Goal: Task Accomplishment & Management: Manage account settings

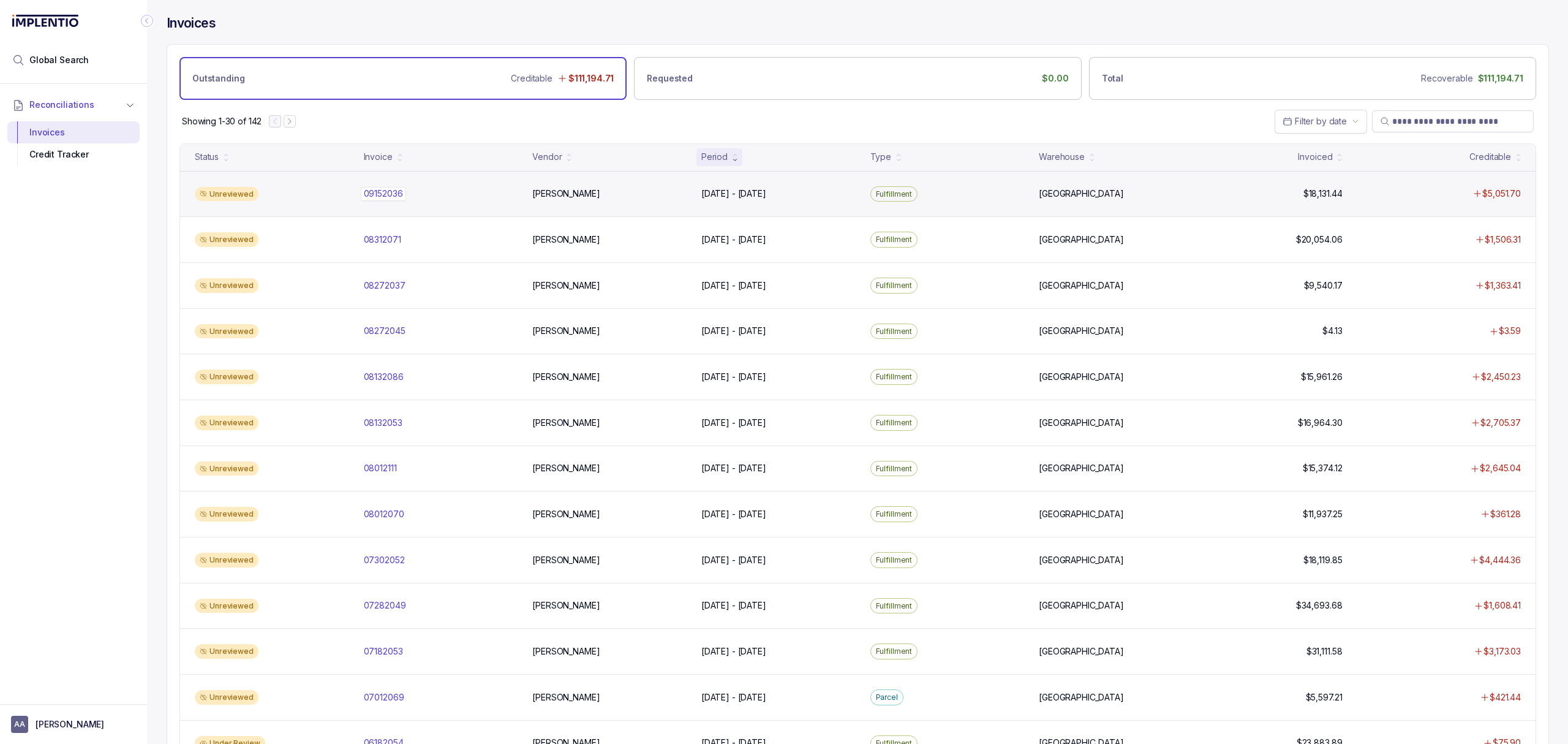
click at [378, 192] on p "09152036" at bounding box center [384, 194] width 46 height 14
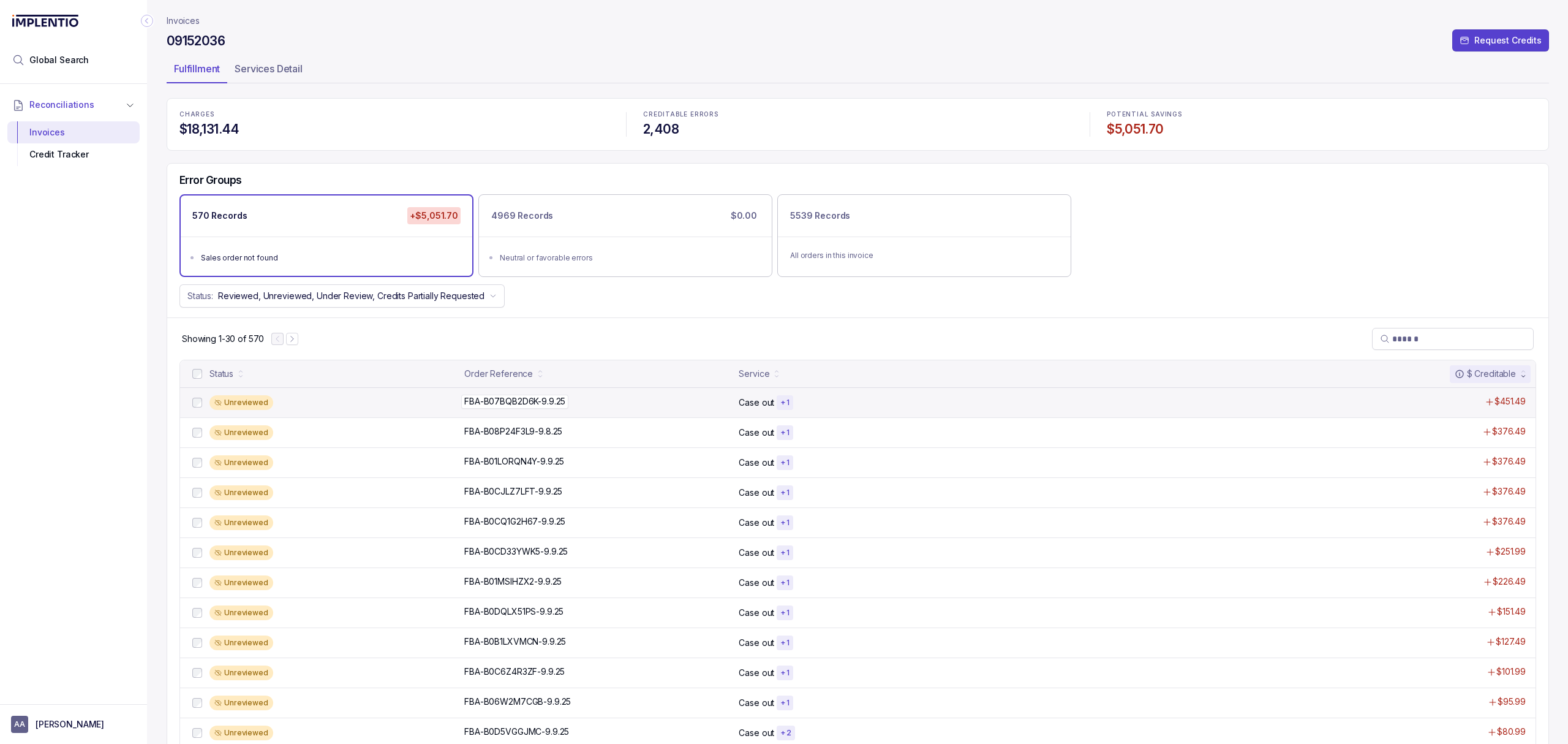
click at [483, 405] on p "FBA-B07BQB2D6K-9.9.25" at bounding box center [515, 401] width 108 height 14
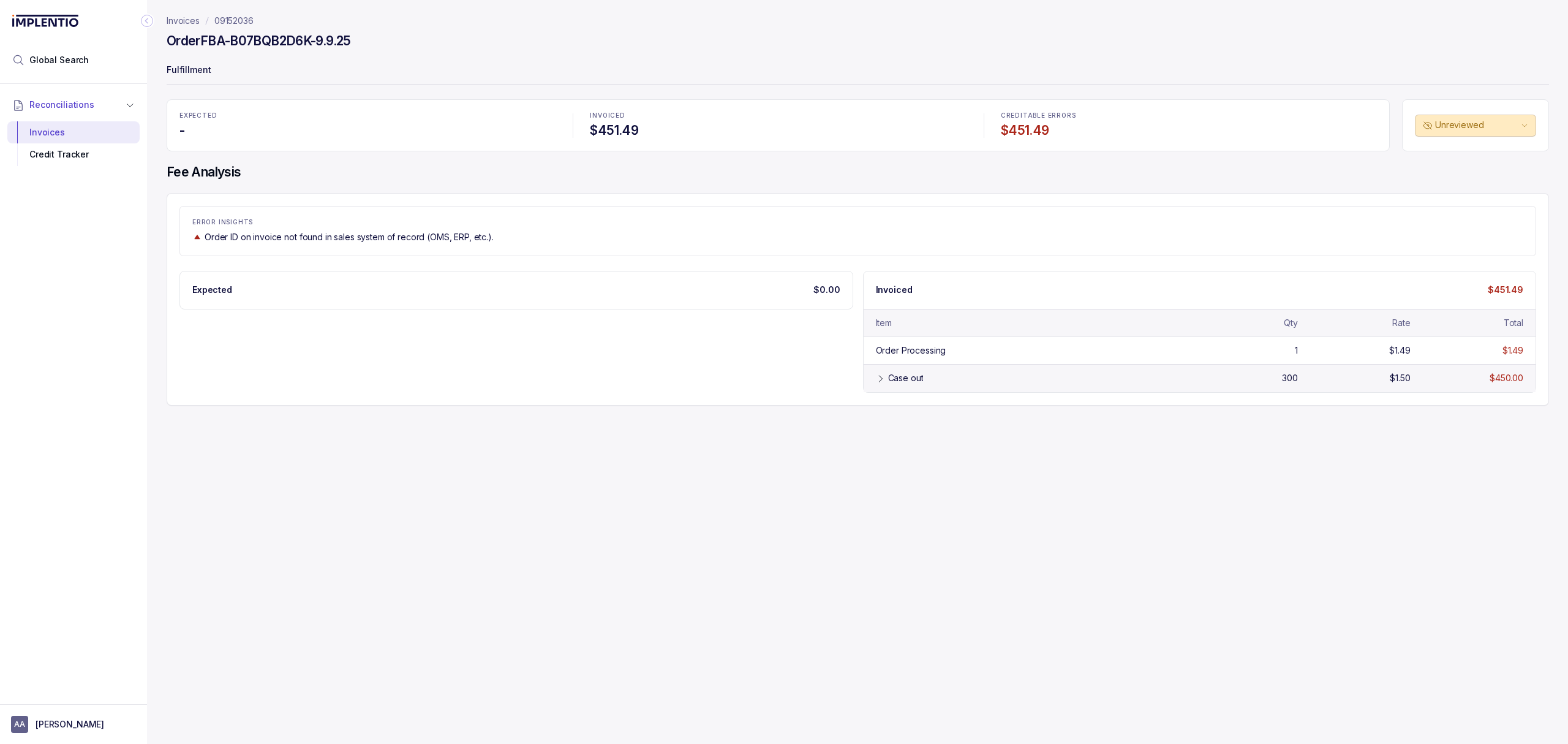
click at [903, 381] on div "Case out" at bounding box center [906, 378] width 36 height 12
click at [82, 162] on div "Credit Tracker" at bounding box center [73, 155] width 113 height 22
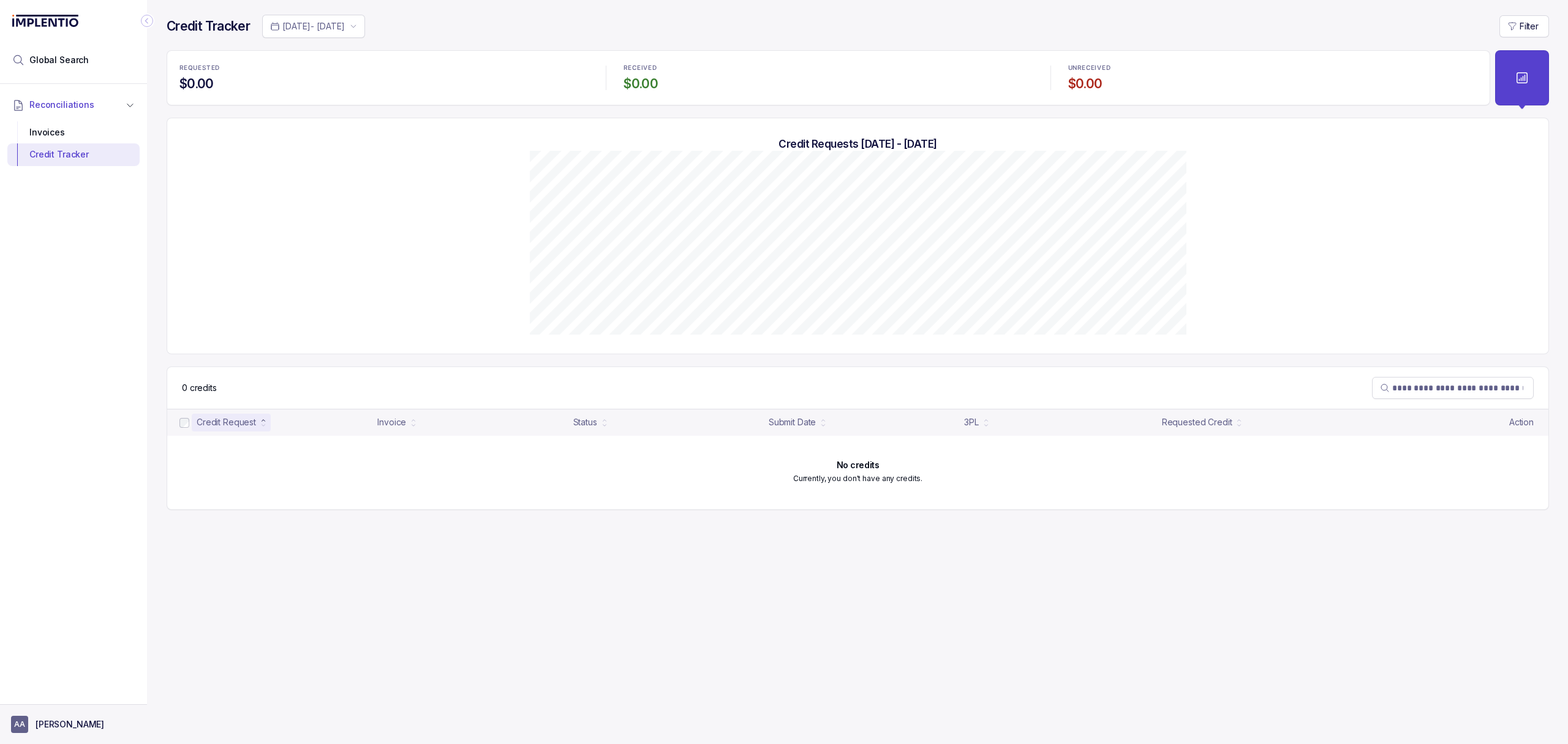
click at [71, 727] on p "[PERSON_NAME]" at bounding box center [70, 724] width 68 height 12
click at [70, 704] on p "Logout" at bounding box center [81, 697] width 102 height 12
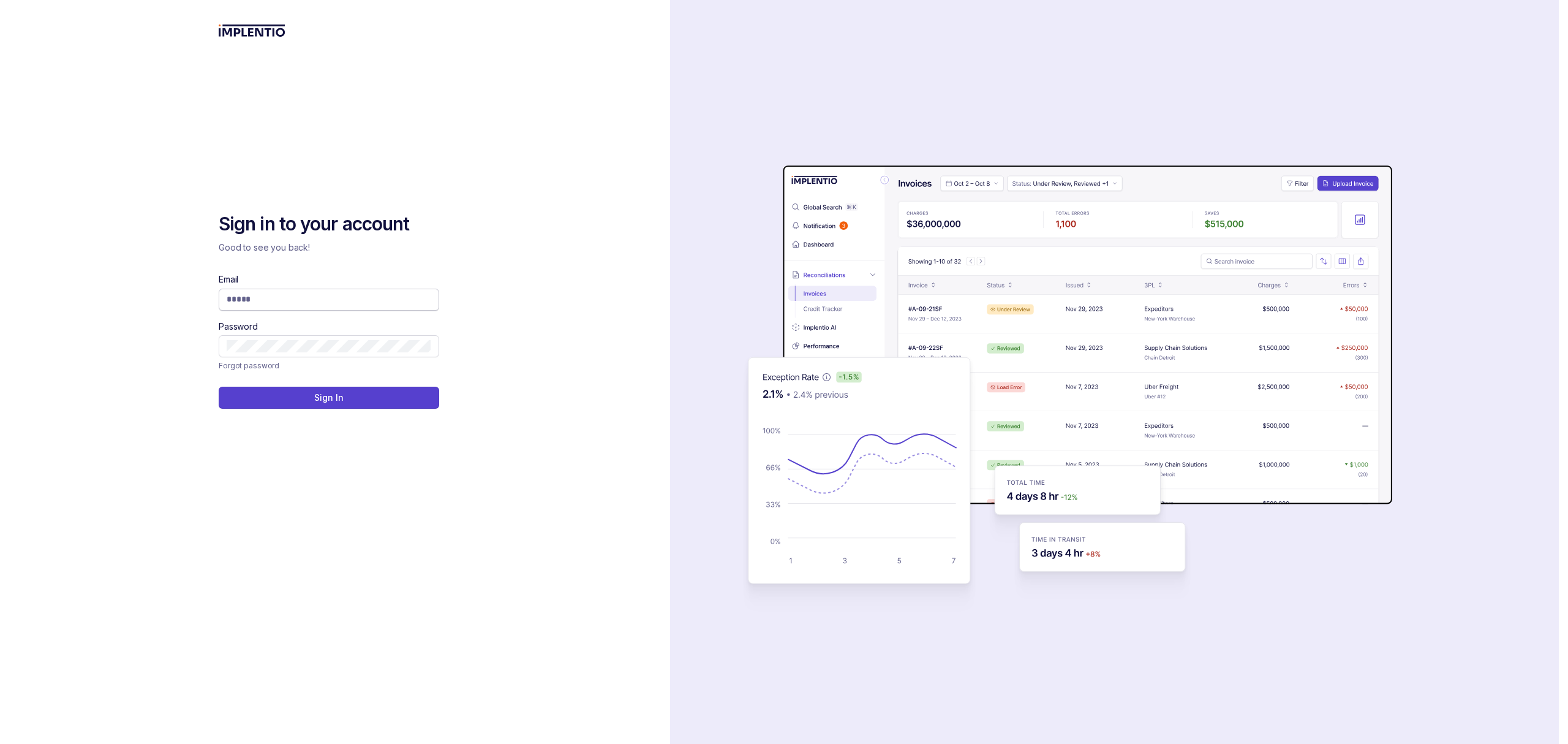
click at [265, 294] on input "Email" at bounding box center [329, 299] width 205 height 12
type input "**********"
